Goal: Check status: Check status

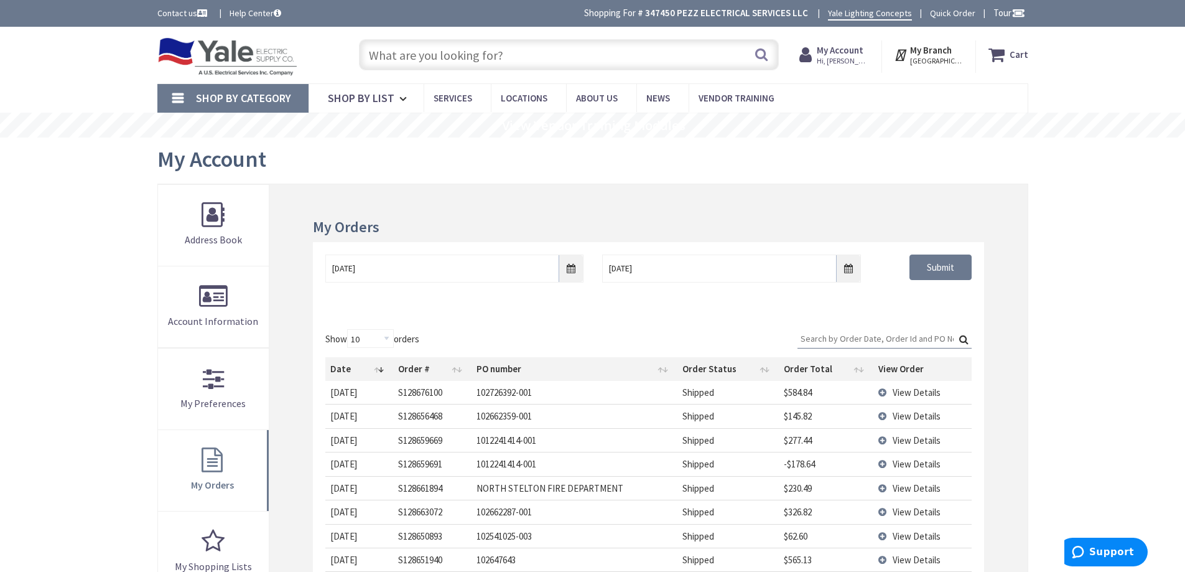
drag, startPoint x: 1104, startPoint y: 366, endPoint x: 1094, endPoint y: 376, distance: 14.1
click at [1106, 365] on div "Skip to Content Toggle Nav Search Cart My Cart Close" at bounding box center [592, 523] width 1185 height 993
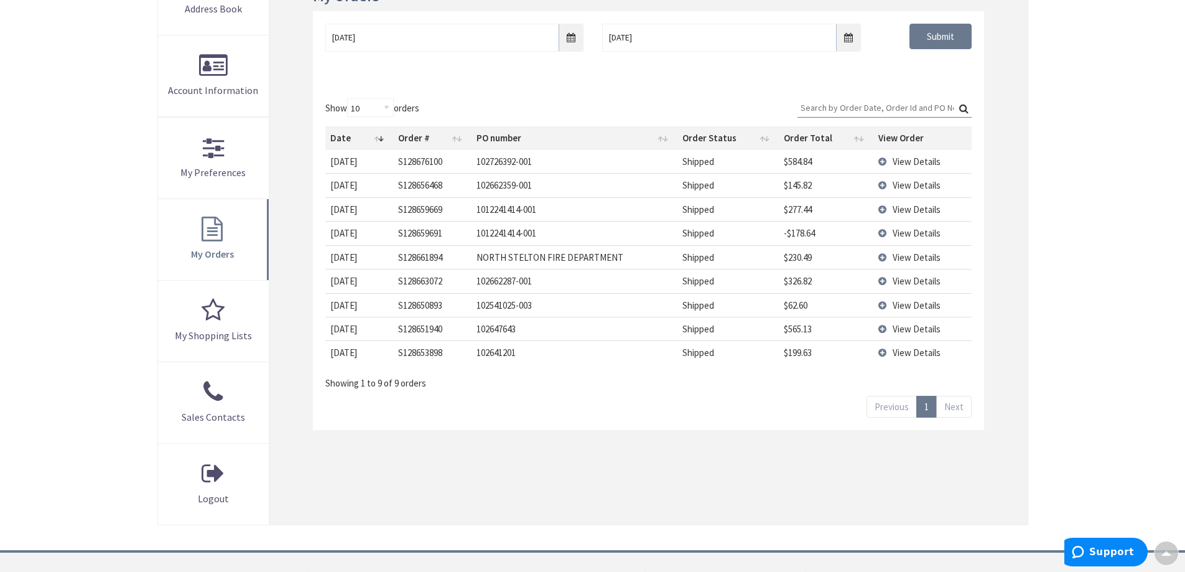
scroll to position [124, 0]
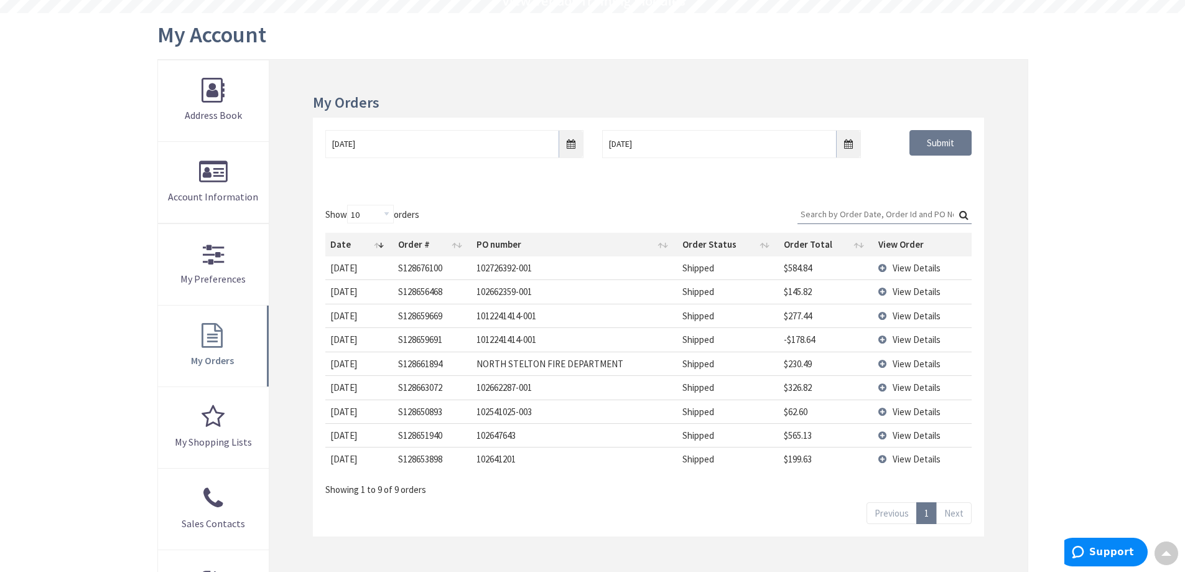
click at [884, 340] on td "View Details" at bounding box center [923, 339] width 98 height 24
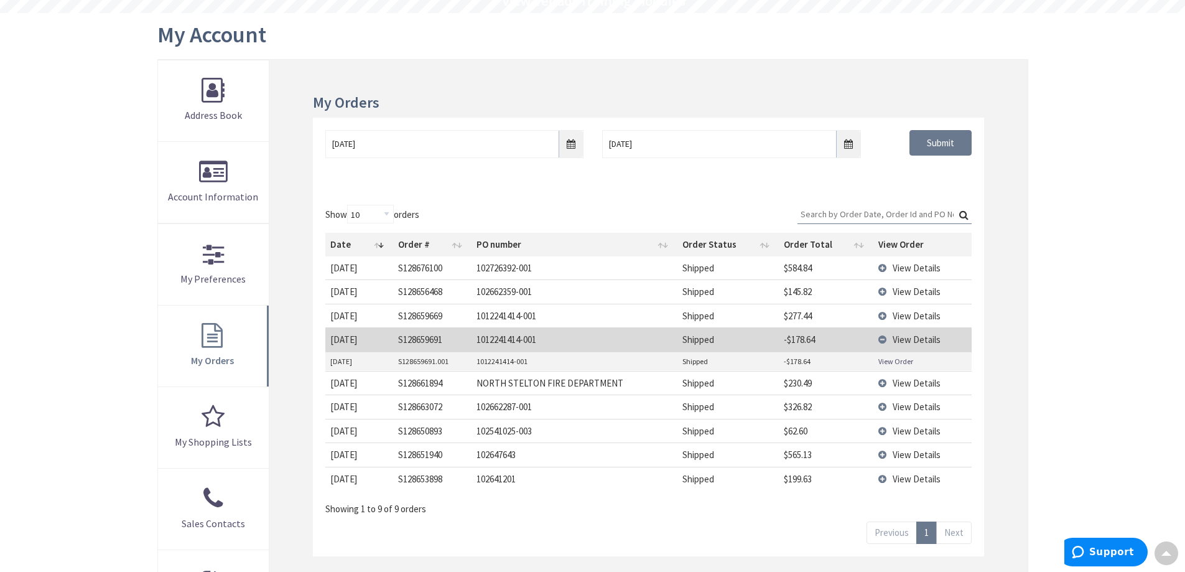
click at [895, 365] on link "View Order" at bounding box center [896, 361] width 35 height 11
click at [884, 314] on td "View Details" at bounding box center [923, 316] width 98 height 24
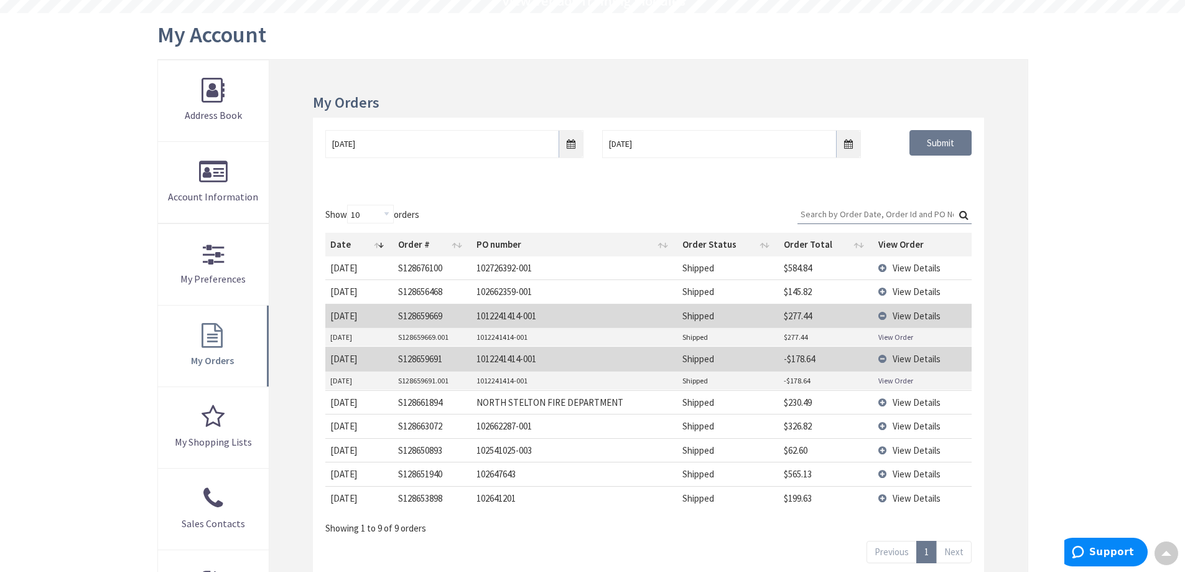
click at [879, 338] on link "View Order" at bounding box center [896, 337] width 35 height 11
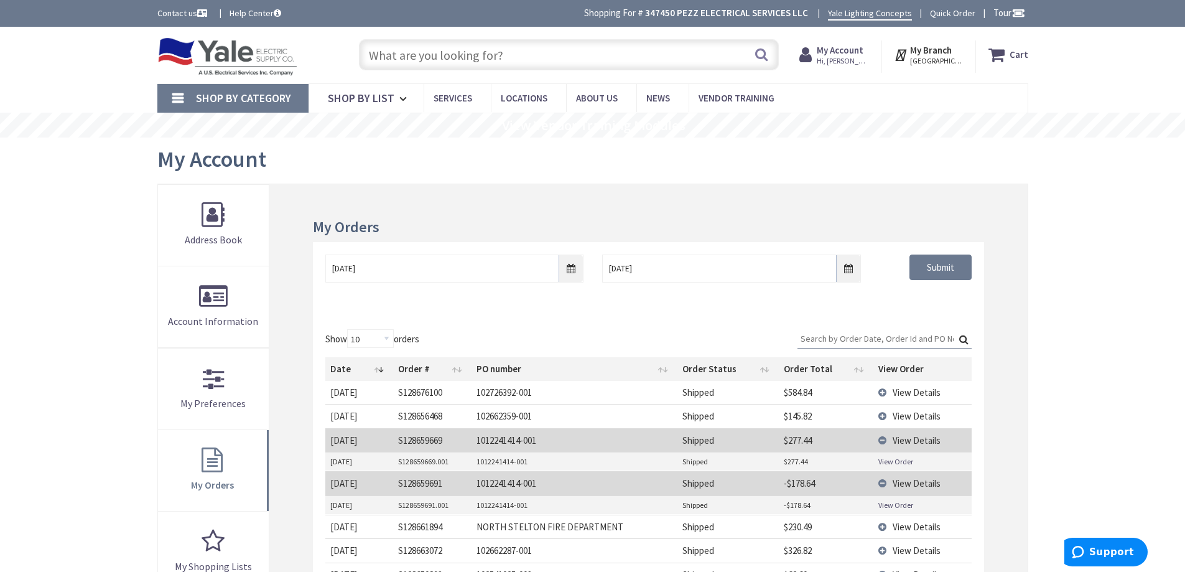
click at [996, 205] on div "Skip to Content Toggle Nav Search Cart My Cart Close" at bounding box center [592, 523] width 1185 height 993
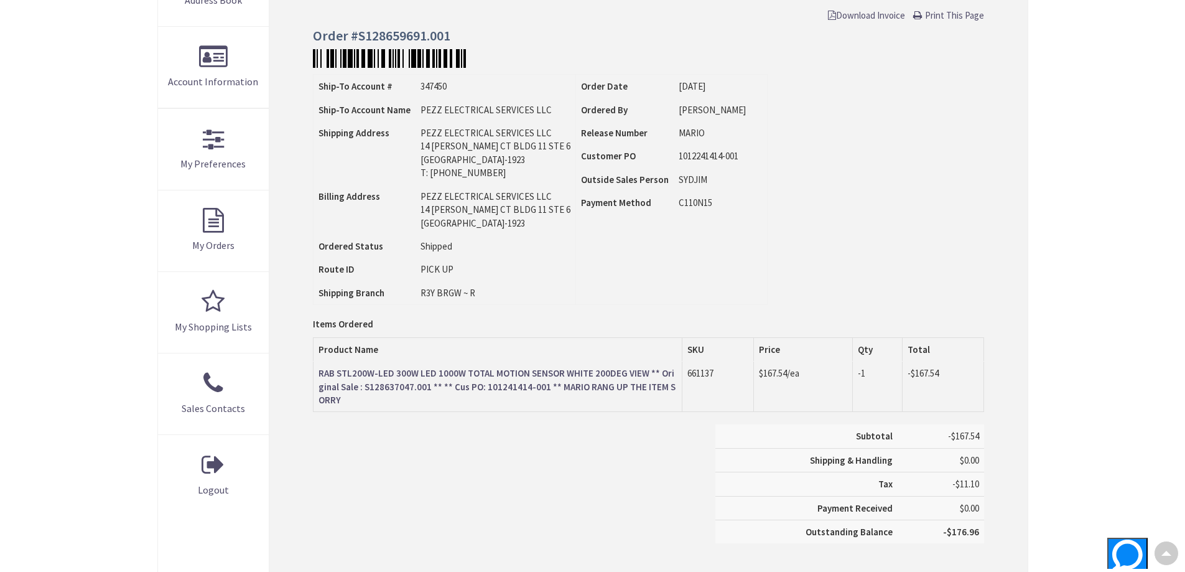
click at [420, 380] on link "RAB STL200W-LED 300W LED 1000W TOTAL MOTION SENSOR WHITE 200DEG VIEW ** Origina…" at bounding box center [498, 387] width 358 height 40
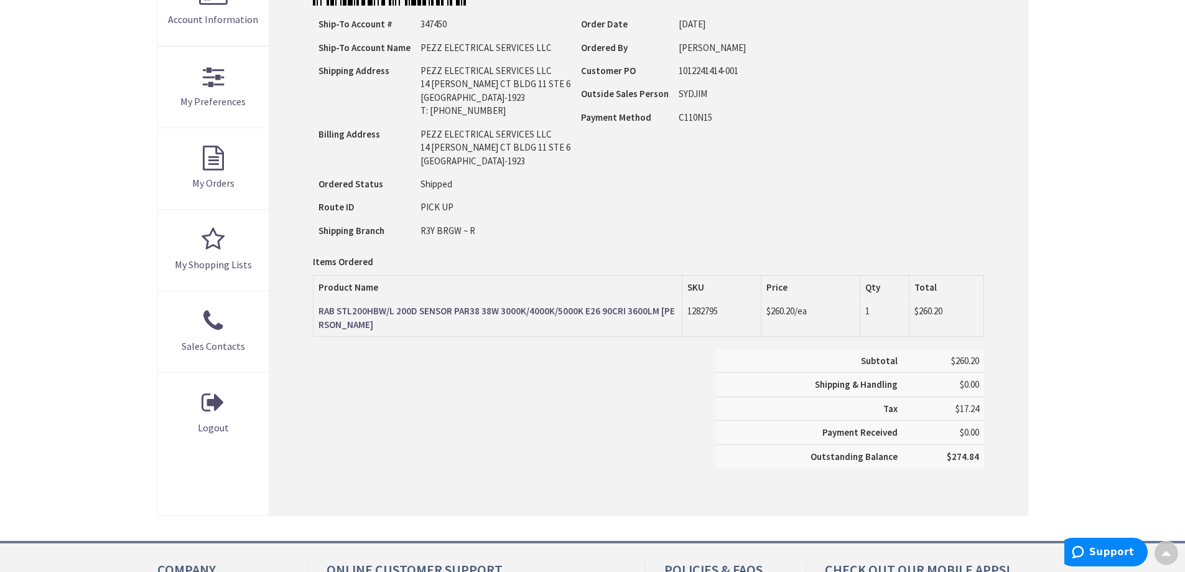
click at [581, 314] on strong "RAB STL200HBW/L 200D SENSOR PAR38 38W 3000K/4000K/5000K E26 90CRI 3600LM KIT WH…" at bounding box center [497, 317] width 357 height 25
